Goal: Check status: Check status

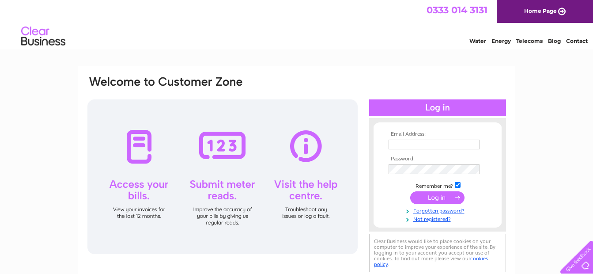
type input "johncascone51@yahoo.co.uk"
click at [434, 194] on input "submit" at bounding box center [437, 197] width 54 height 12
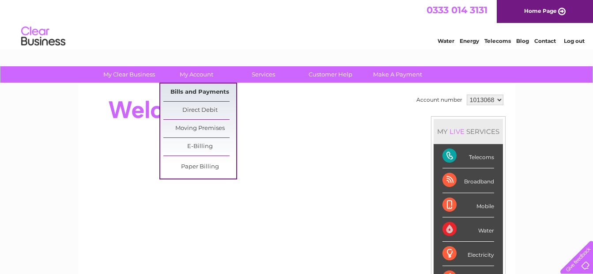
click at [191, 86] on link "Bills and Payments" at bounding box center [199, 92] width 73 height 18
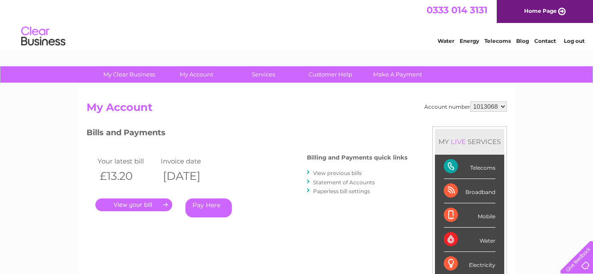
click at [135, 200] on link "." at bounding box center [133, 204] width 77 height 13
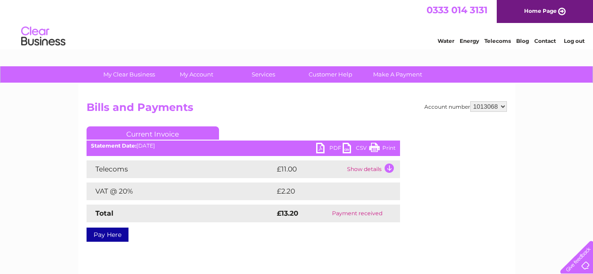
drag, startPoint x: 386, startPoint y: 144, endPoint x: 65, endPoint y: 222, distance: 330.2
click at [386, 144] on link "Print" at bounding box center [382, 149] width 26 height 13
